Goal: Transaction & Acquisition: Book appointment/travel/reservation

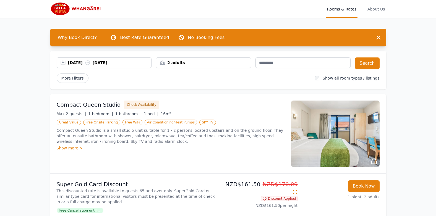
click at [90, 62] on icon at bounding box center [88, 63] width 6 height 6
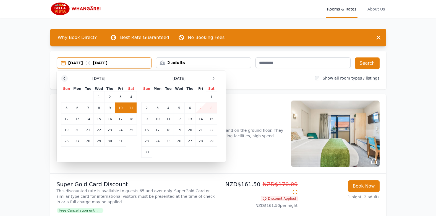
click at [63, 79] on icon at bounding box center [64, 78] width 4 height 4
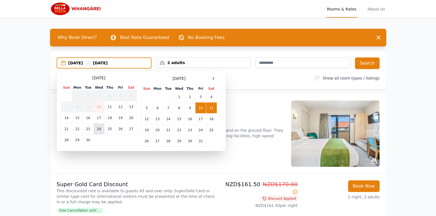
click at [98, 129] on td "24" at bounding box center [99, 129] width 11 height 11
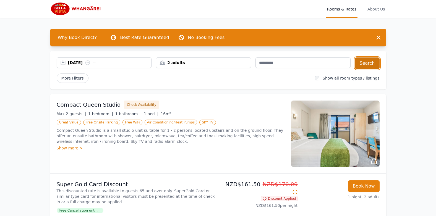
click at [366, 64] on button "Search" at bounding box center [367, 64] width 25 height 12
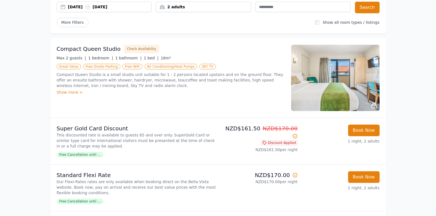
scroll to position [83, 0]
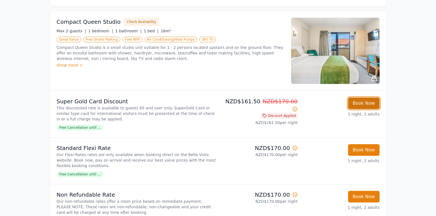
click at [362, 102] on button "Book Now" at bounding box center [364, 104] width 32 height 12
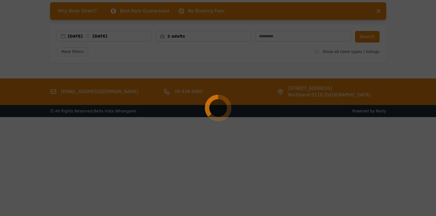
select select "**"
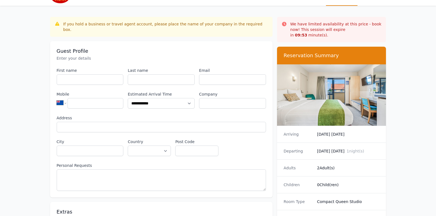
scroll to position [83, 0]
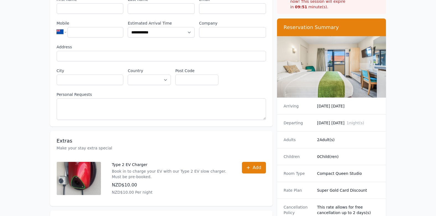
click at [326, 103] on dd "10/10/2025 Friday" at bounding box center [348, 106] width 63 height 6
click at [324, 103] on dd "10/10/2025 Friday" at bounding box center [348, 106] width 63 height 6
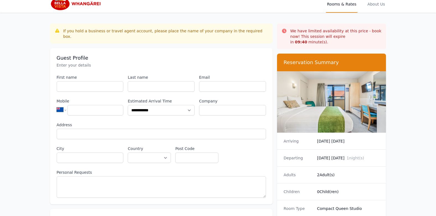
scroll to position [0, 0]
